Goal: Information Seeking & Learning: Learn about a topic

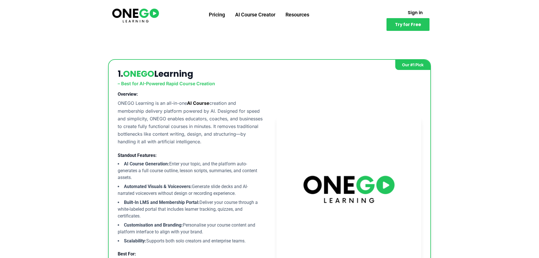
scroll to position [272, 0]
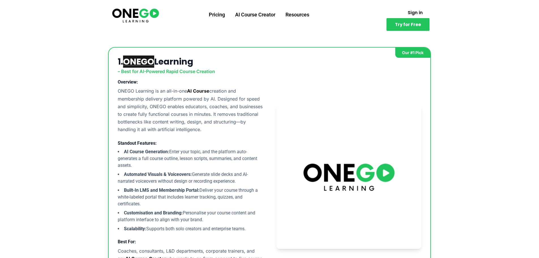
click at [144, 63] on link "ONEGO" at bounding box center [138, 61] width 31 height 12
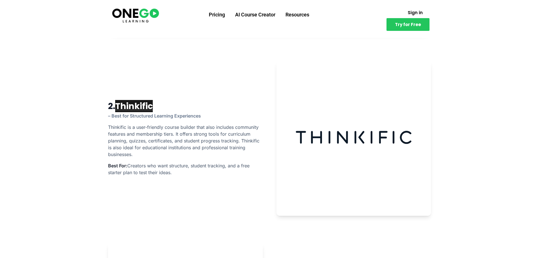
click at [136, 106] on link "Thinkific" at bounding box center [134, 106] width 38 height 12
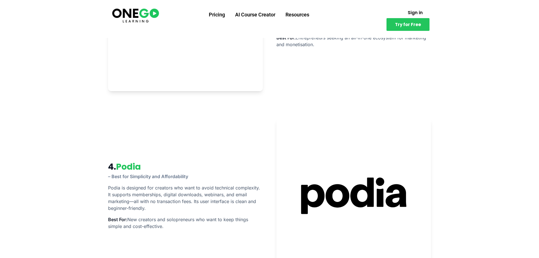
scroll to position [917, 0]
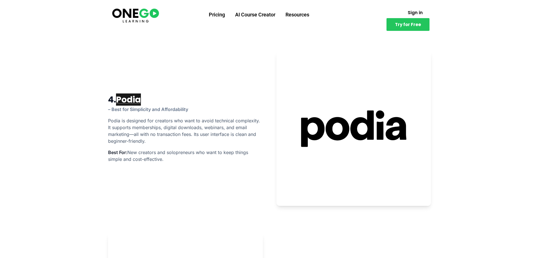
click at [137, 99] on link "Podia" at bounding box center [128, 99] width 25 height 12
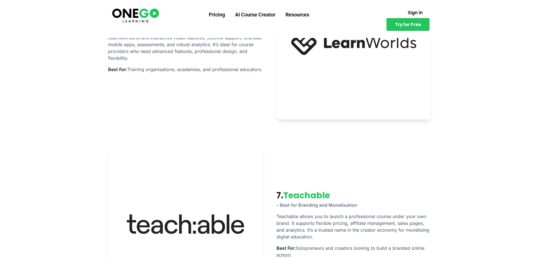
scroll to position [1461, 0]
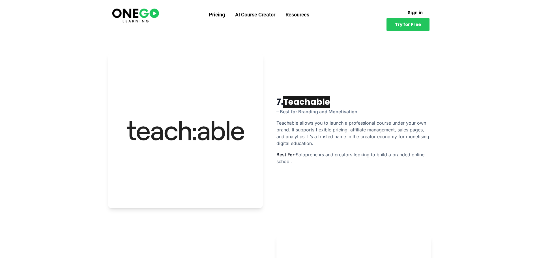
click at [309, 103] on link "Teachable" at bounding box center [306, 102] width 47 height 12
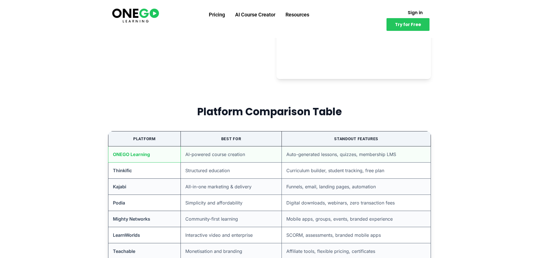
scroll to position [2208, 0]
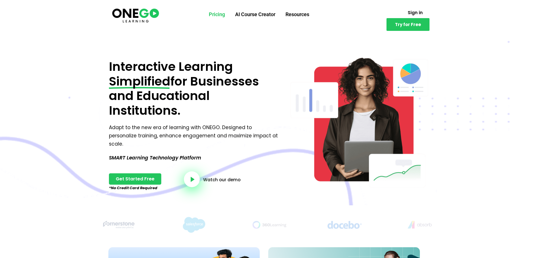
click at [213, 14] on link "Pricing" at bounding box center [217, 14] width 26 height 15
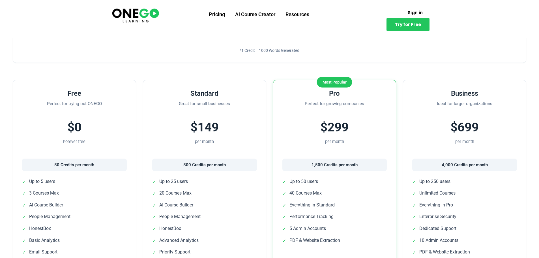
scroll to position [170, 0]
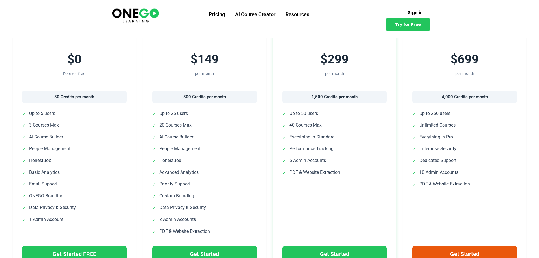
click at [260, 106] on div "Standard Great for small businesses $149 per month 500 Credits per month ✓ Up t…" at bounding box center [204, 141] width 123 height 259
